Goal: Task Accomplishment & Management: Manage account settings

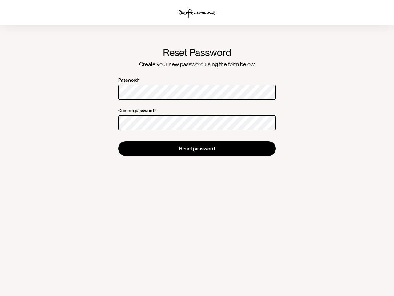
click at [197, 14] on img at bounding box center [197, 14] width 37 height 10
